Goal: Check status: Check status

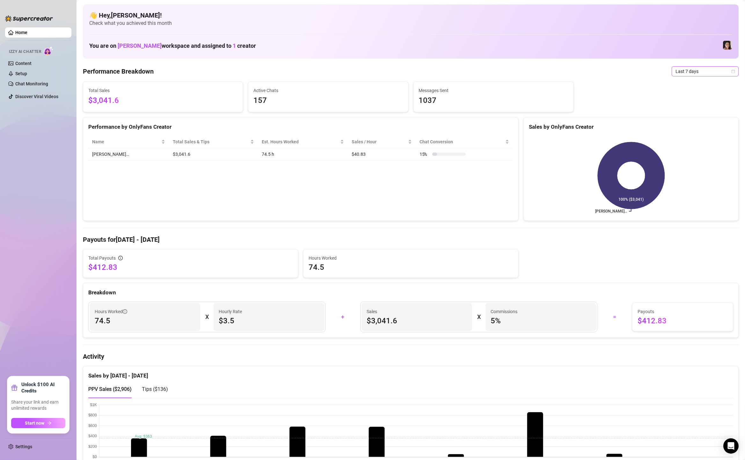
click at [717, 74] on span "Last 7 days" at bounding box center [704, 72] width 59 height 10
click at [724, 122] on div "Custom date" at bounding box center [704, 124] width 57 height 7
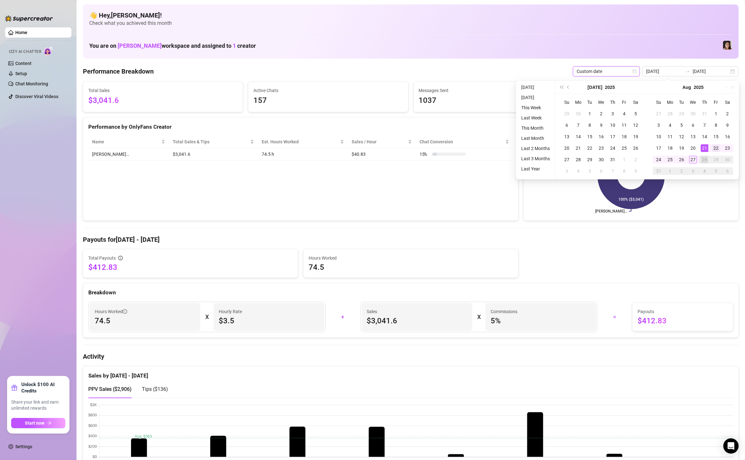
type input "[DATE]"
click at [716, 148] on div "22" at bounding box center [716, 148] width 8 height 8
type input "[DATE]"
click at [695, 160] on div "27" at bounding box center [693, 160] width 8 height 8
type input "[DATE]"
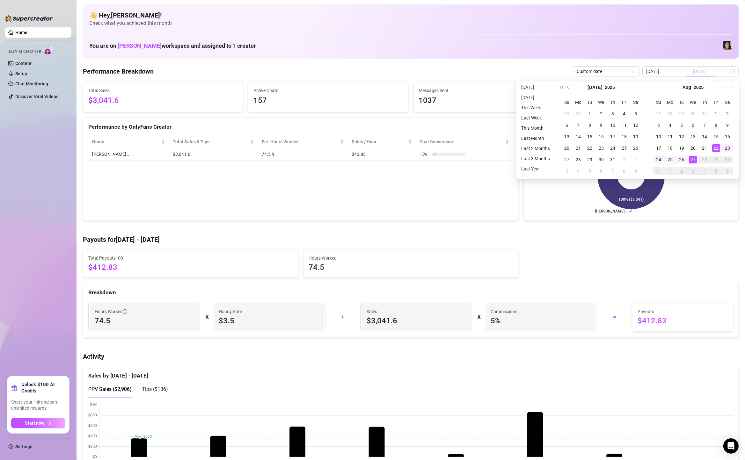
type input "[DATE]"
